Goal: Transaction & Acquisition: Purchase product/service

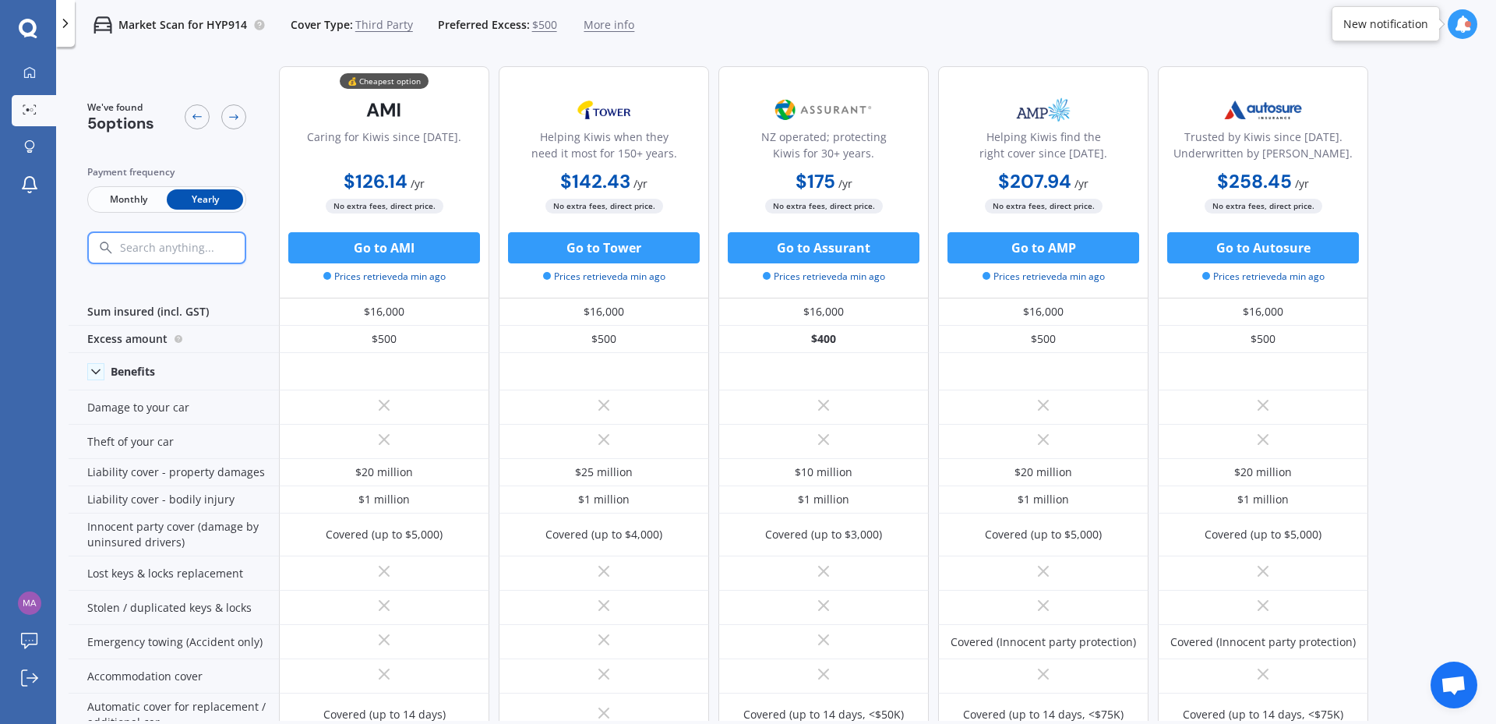
click at [378, 24] on span "Third Party" at bounding box center [384, 25] width 58 height 16
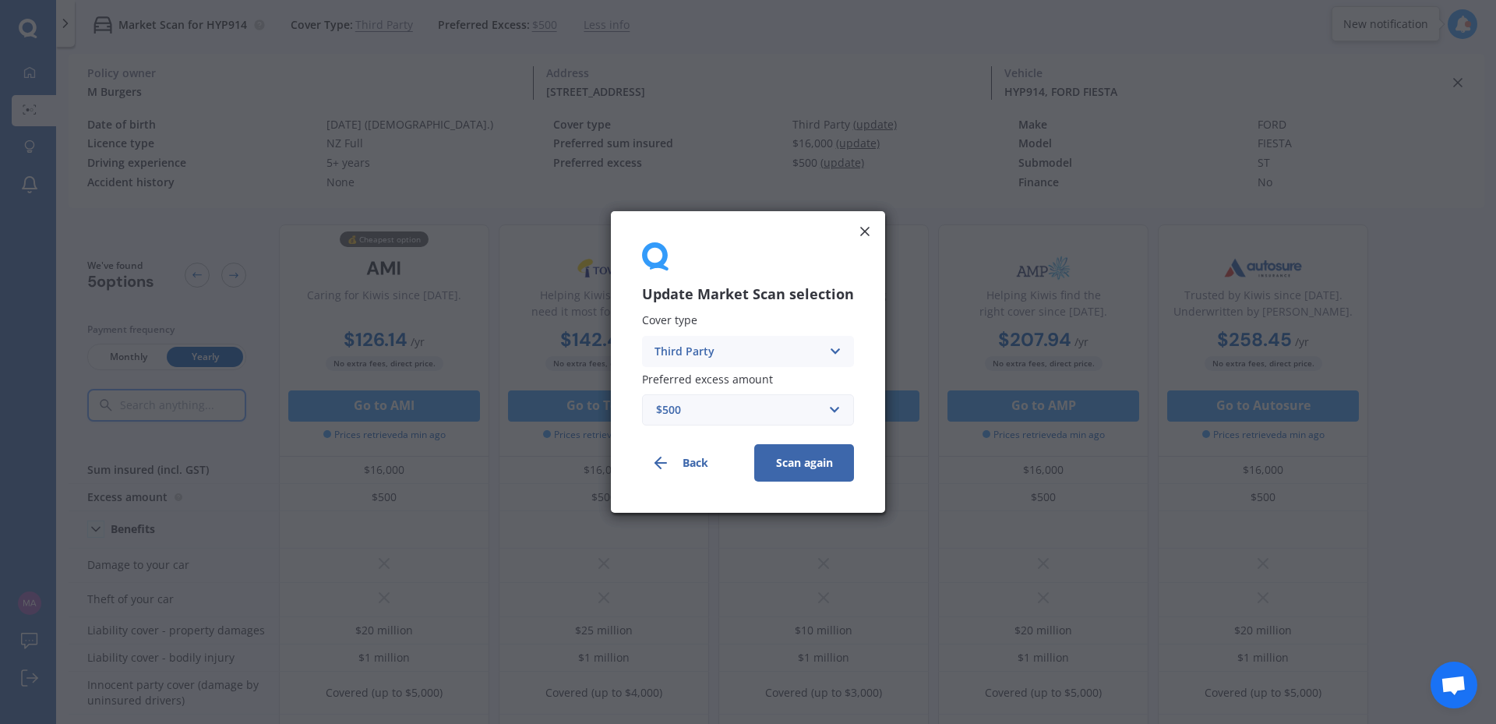
click at [686, 341] on div "Third Party Comprehensive Third Party, Fire & Theft Third Party" at bounding box center [748, 351] width 212 height 31
click at [702, 383] on span "Comprehensive" at bounding box center [696, 381] width 83 height 11
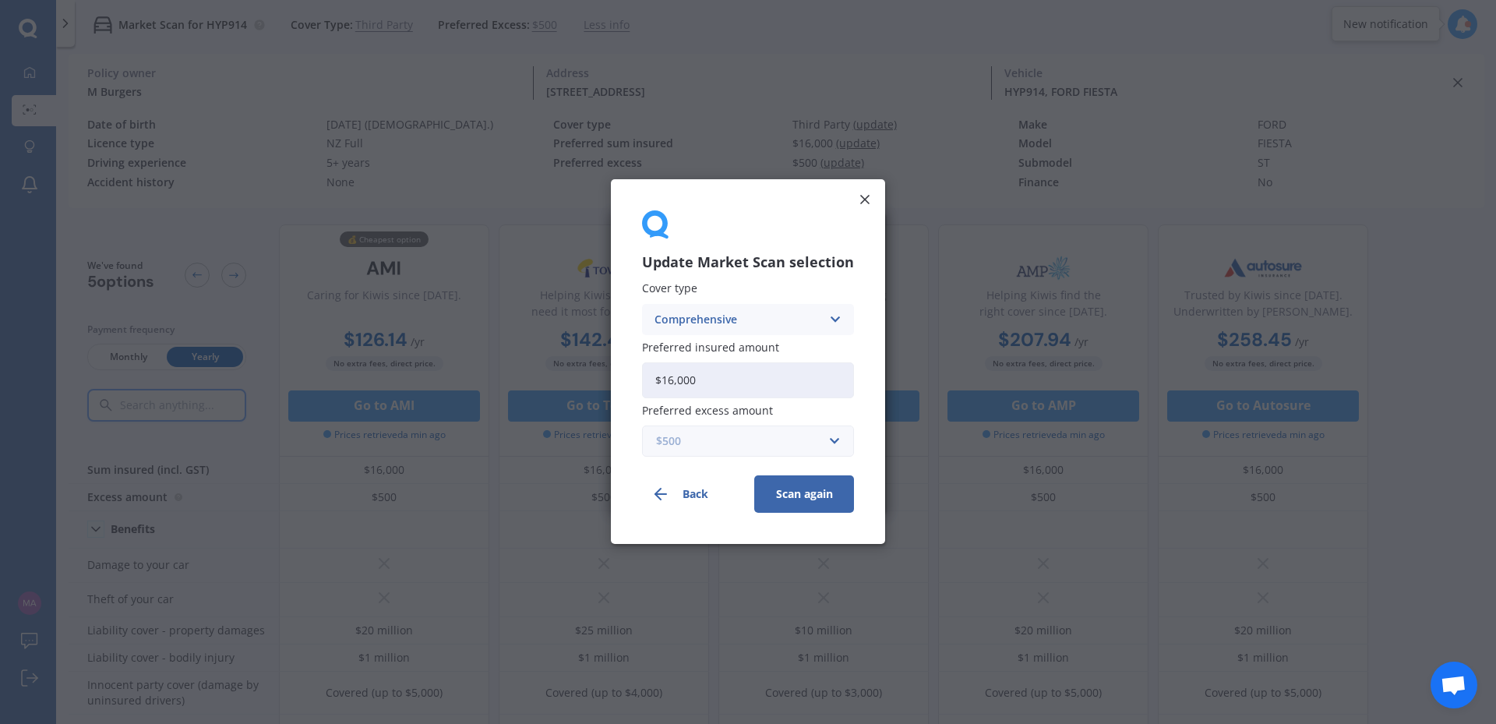
click at [830, 443] on input "text" at bounding box center [743, 442] width 198 height 30
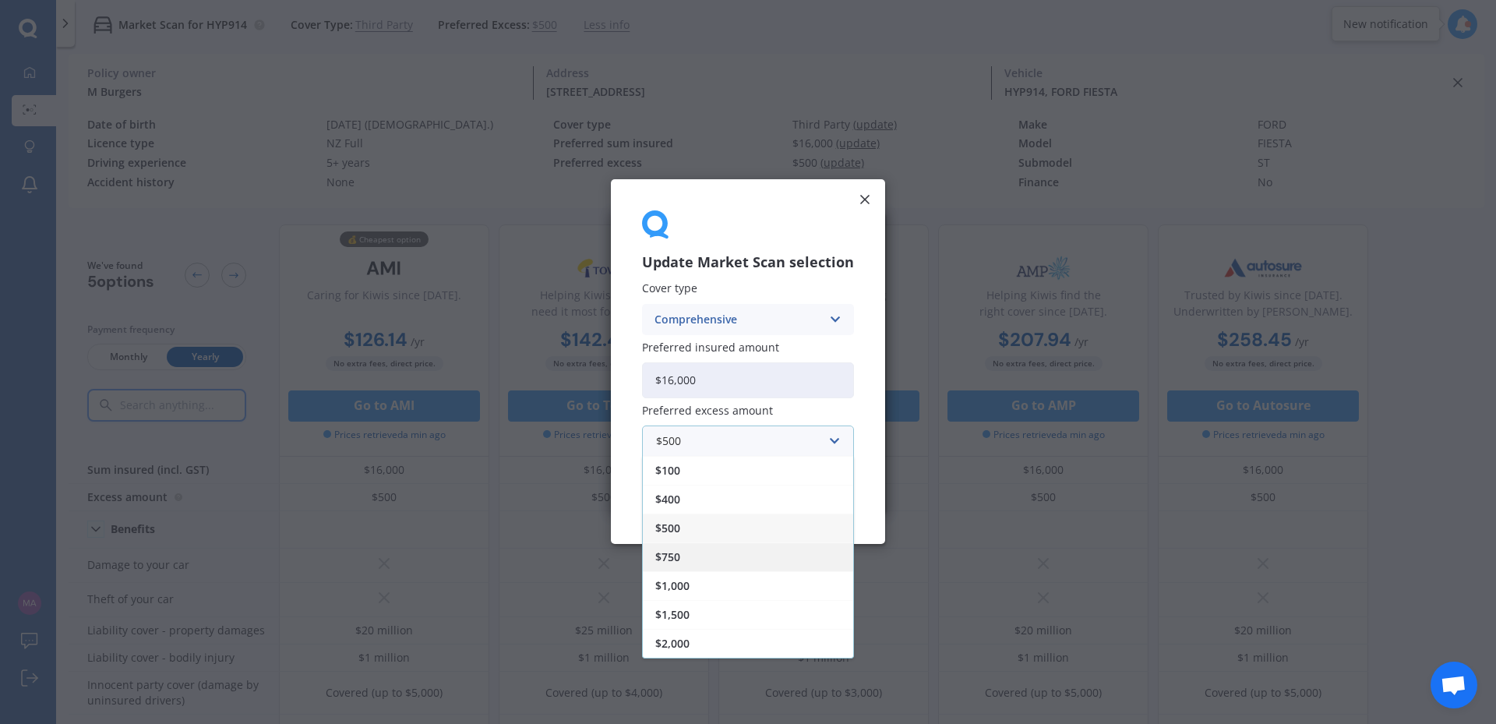
click at [765, 556] on div "$750" at bounding box center [748, 557] width 210 height 29
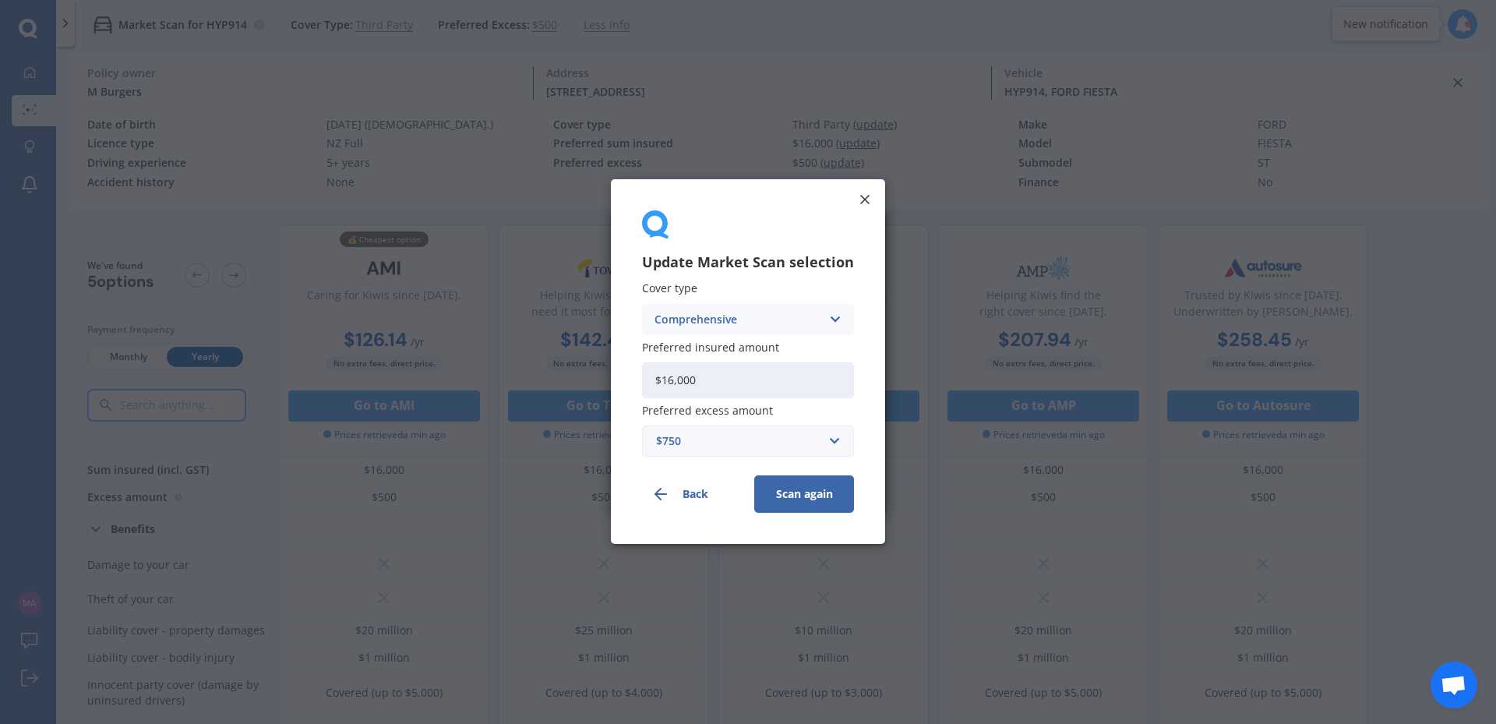
click at [750, 373] on input "$16,000" at bounding box center [748, 380] width 212 height 36
type input "$16,400"
click at [793, 489] on button "Scan again" at bounding box center [804, 494] width 100 height 37
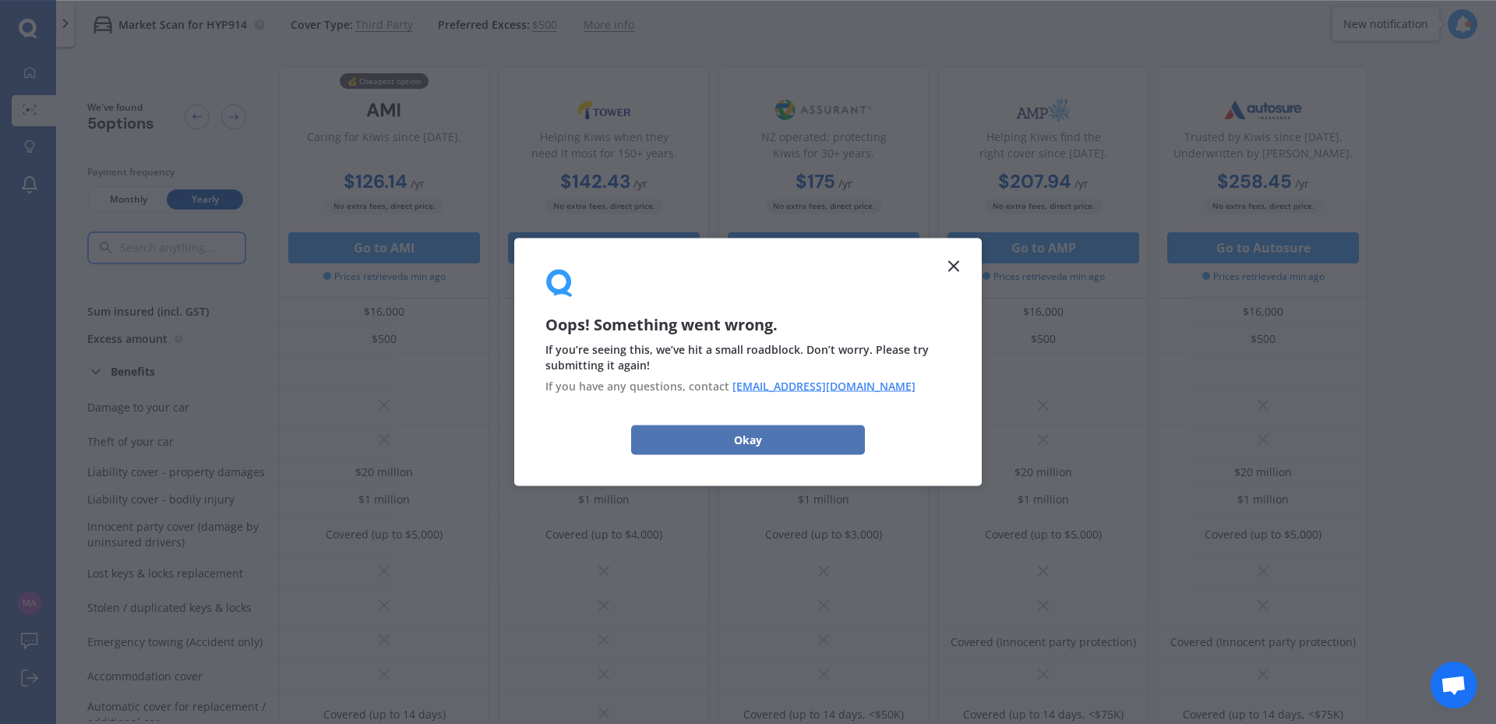
click at [758, 440] on button "Okay" at bounding box center [748, 440] width 234 height 30
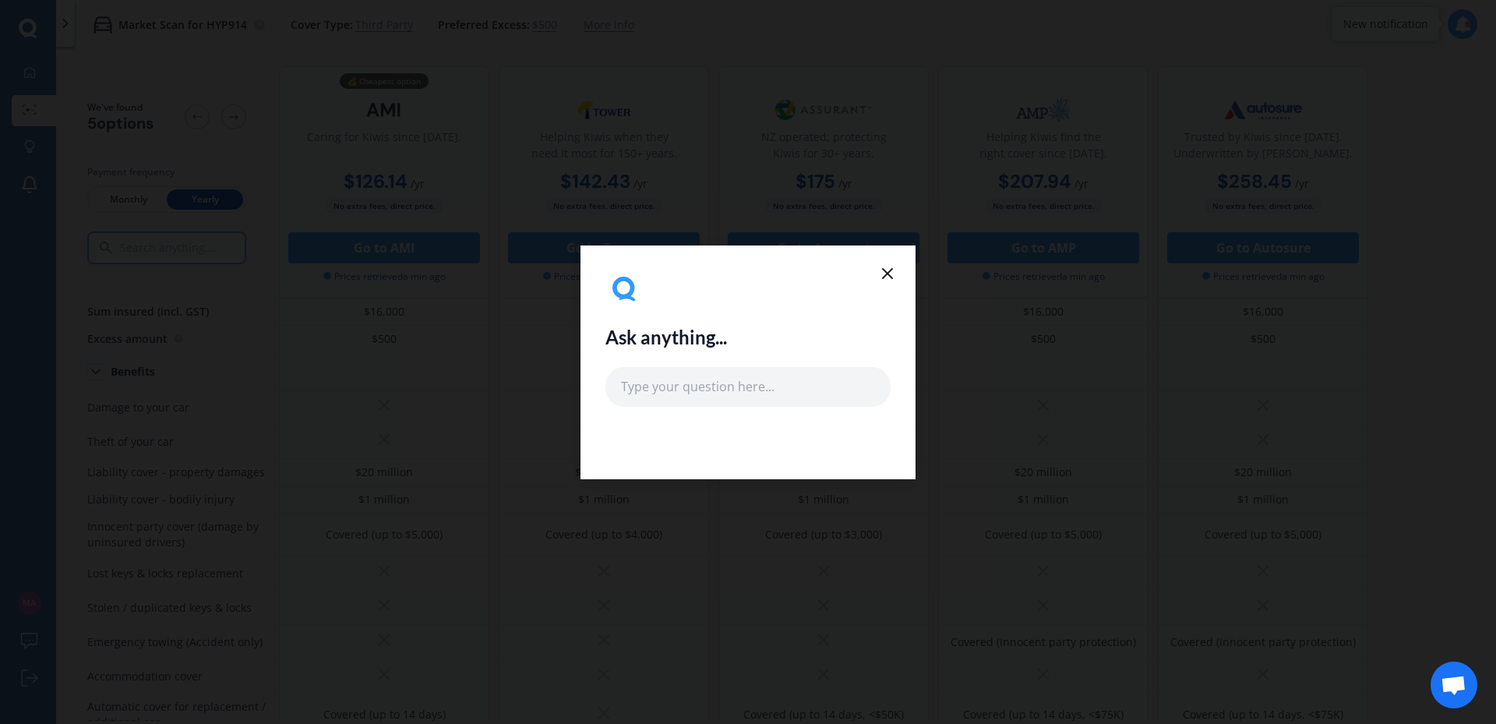
click at [882, 271] on icon at bounding box center [887, 273] width 19 height 19
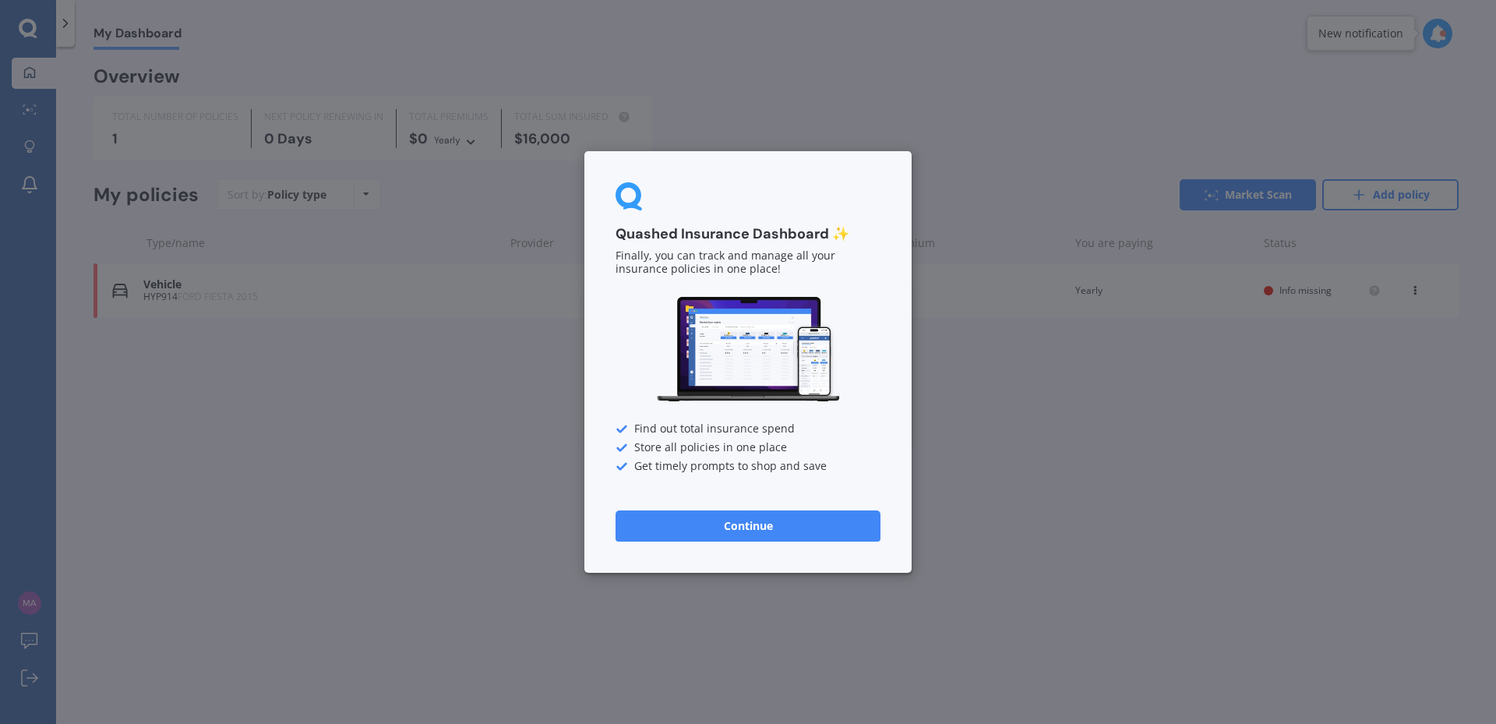
click at [745, 527] on button "Continue" at bounding box center [748, 525] width 265 height 31
